Goal: Transaction & Acquisition: Subscribe to service/newsletter

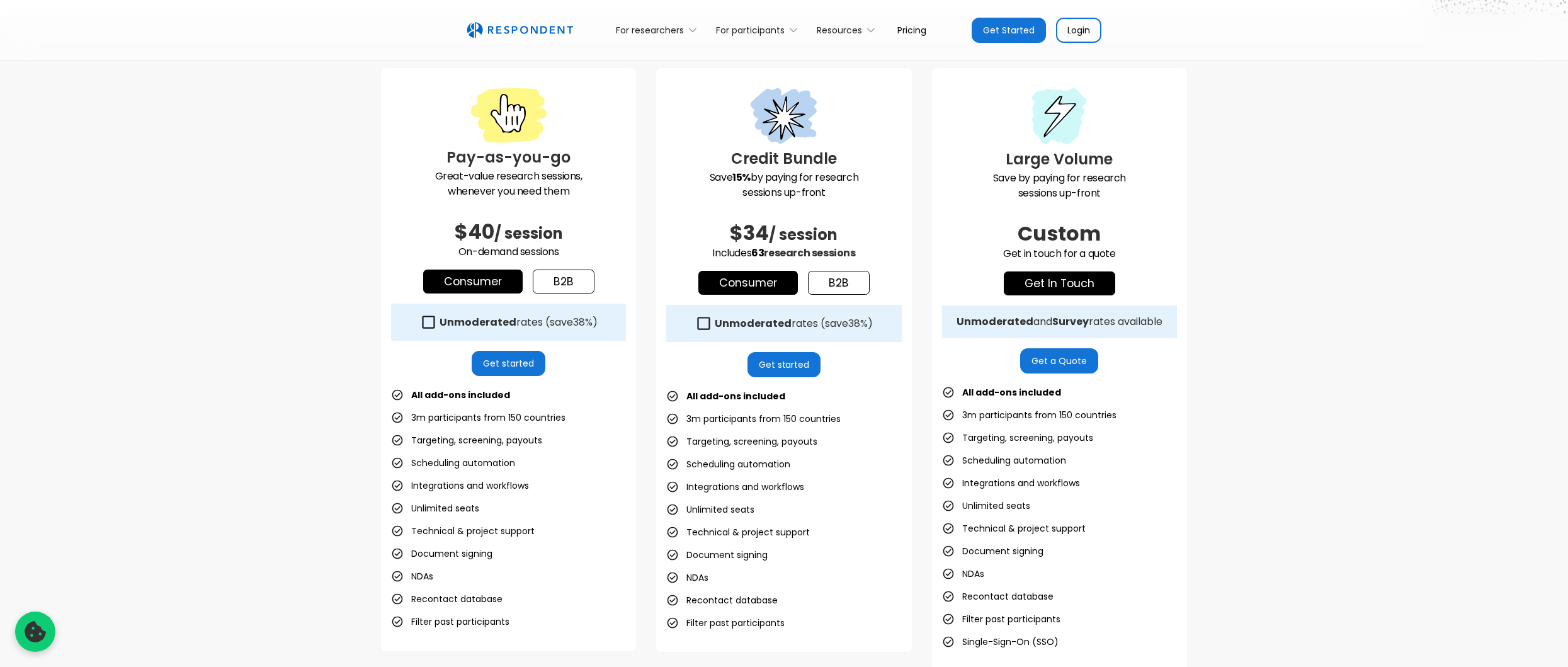
scroll to position [329, 0]
click at [510, 322] on strong "Unmoderated" at bounding box center [478, 323] width 77 height 15
click at [514, 324] on div "Unmoderated rates (save 38% )" at bounding box center [519, 323] width 158 height 13
click at [530, 368] on link "Get started" at bounding box center [509, 365] width 74 height 25
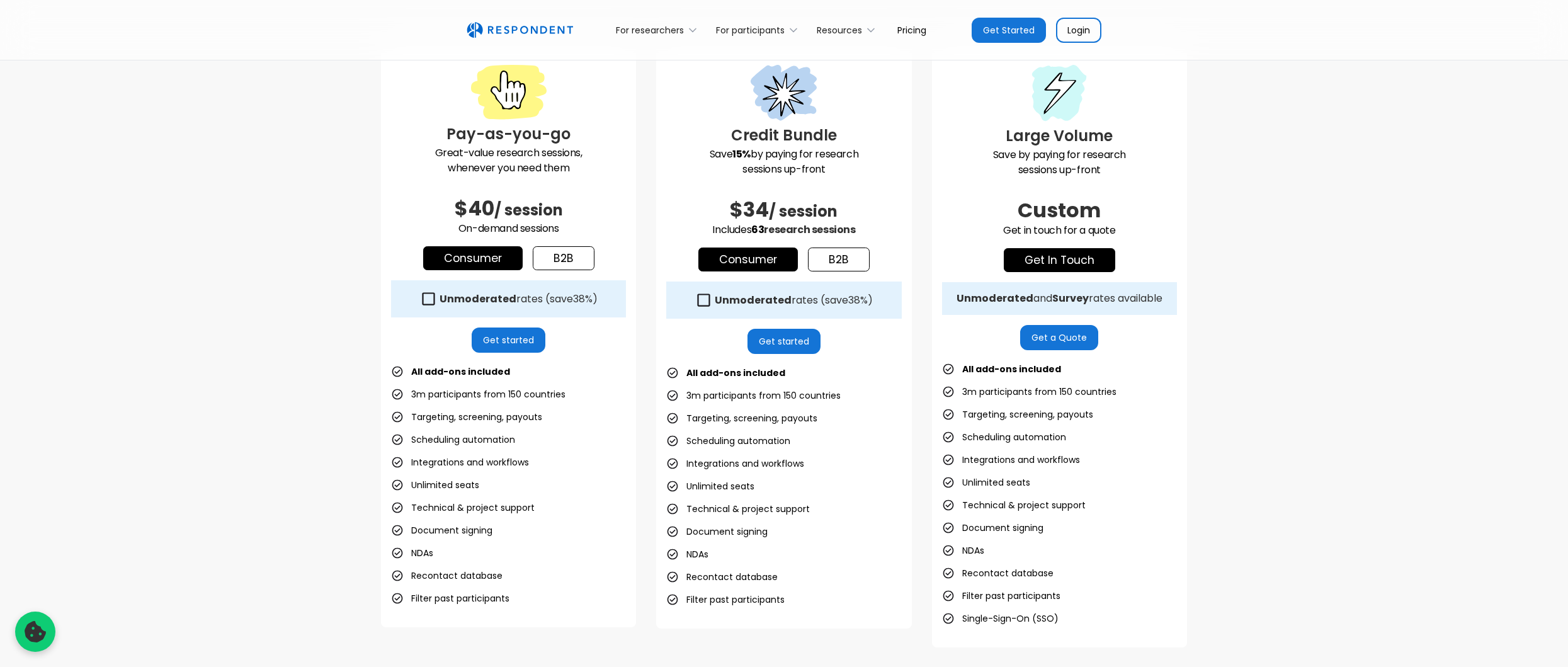
scroll to position [352, 0]
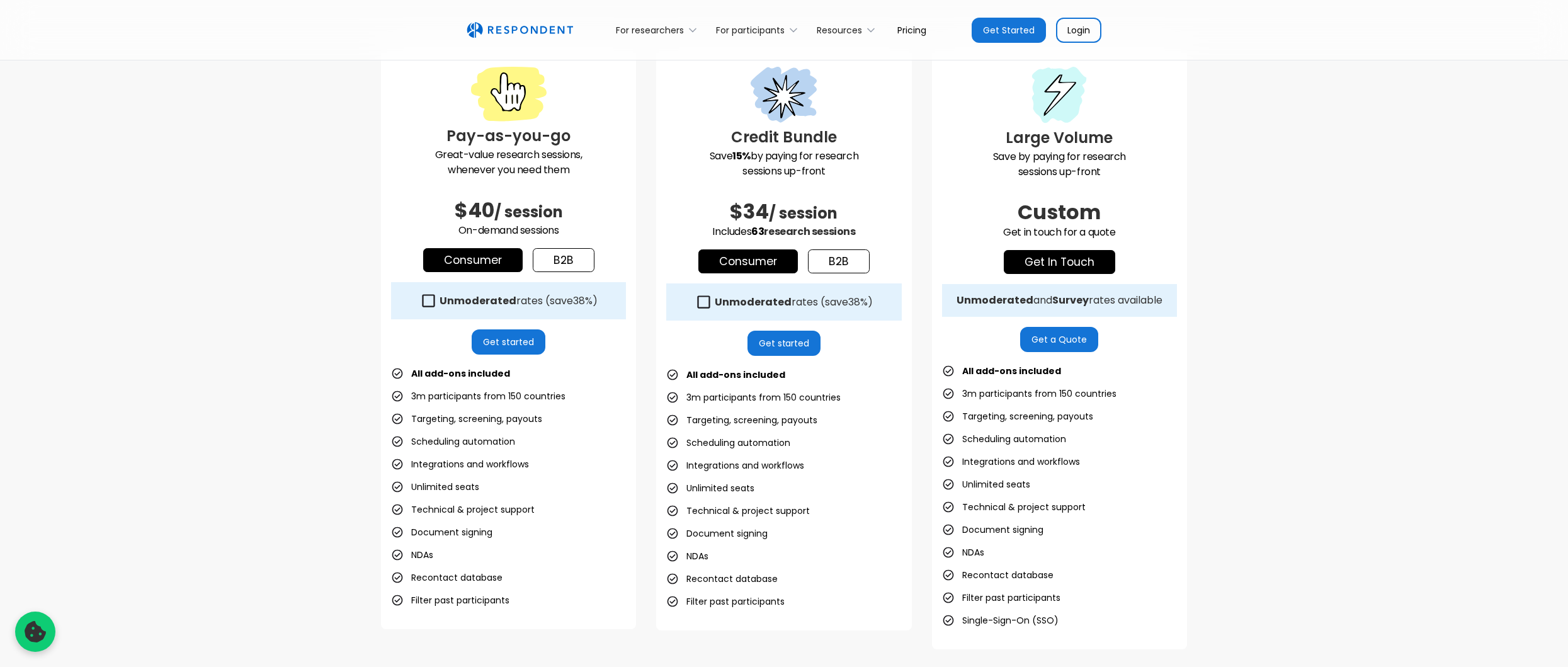
click at [498, 343] on link "Get started" at bounding box center [509, 342] width 74 height 25
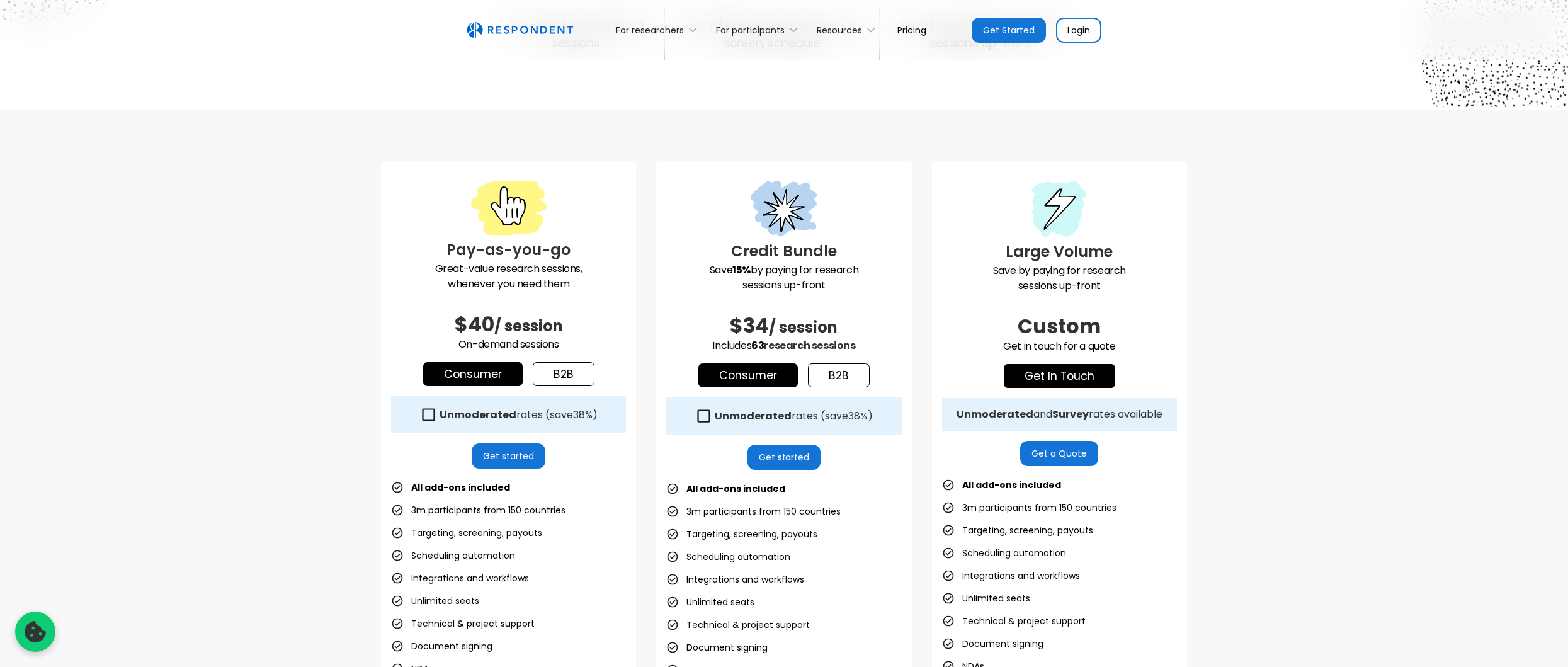
scroll to position [276, 0]
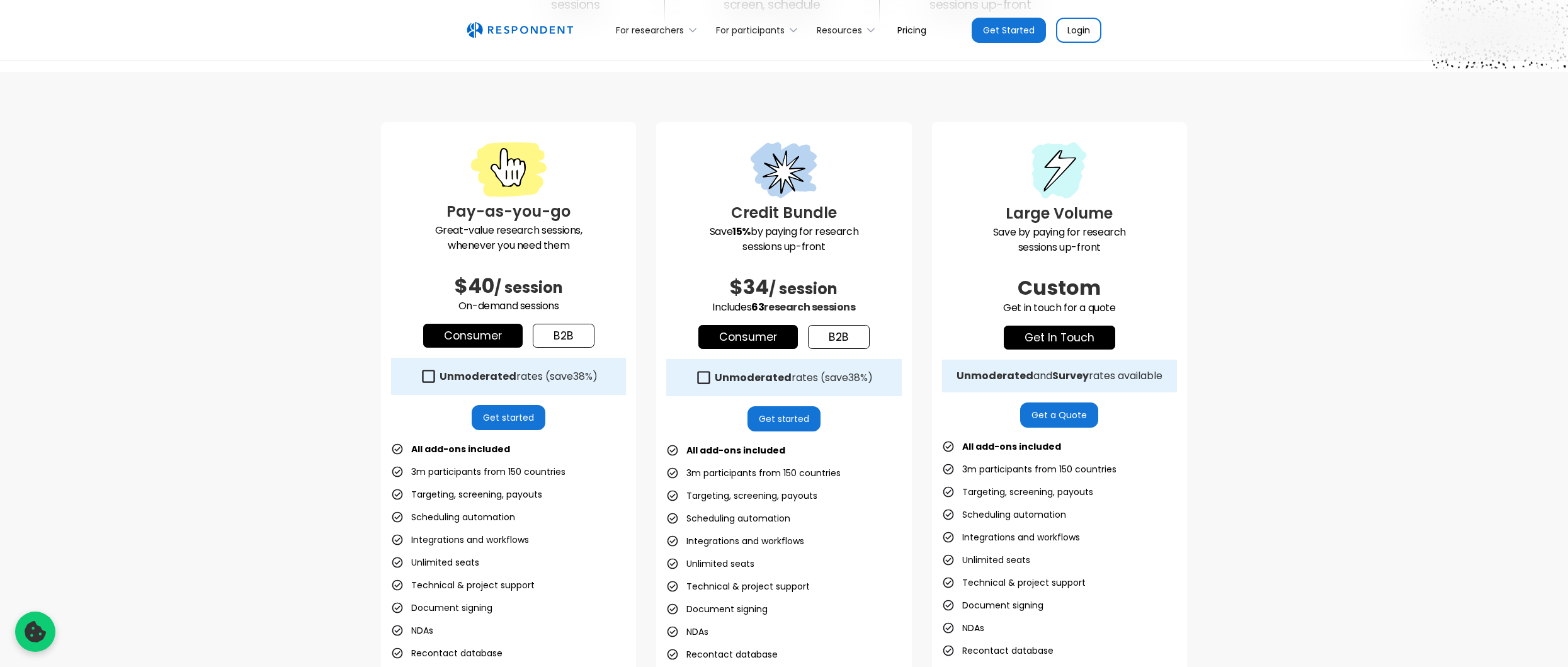
click at [576, 338] on link "b2b" at bounding box center [564, 336] width 62 height 24
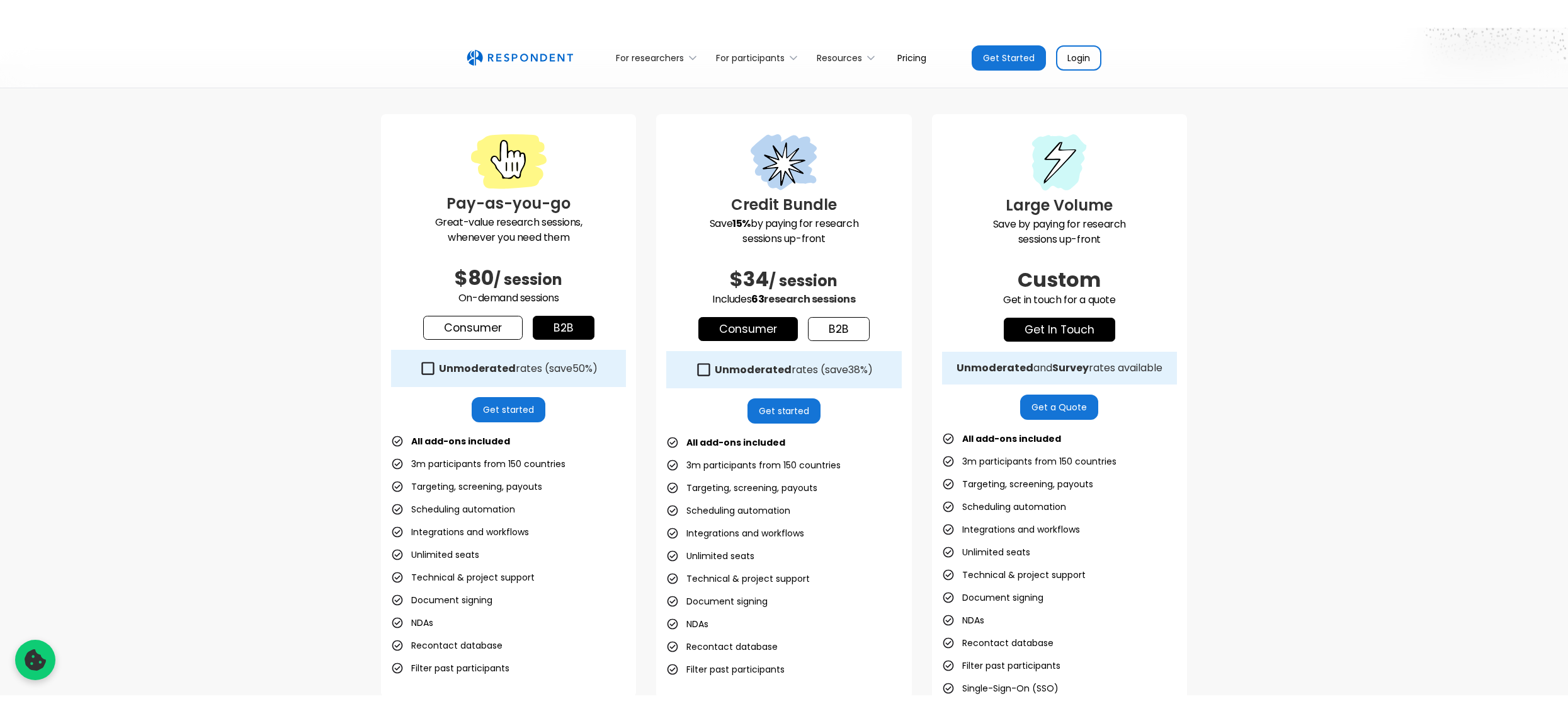
scroll to position [318, 0]
